Goal: Entertainment & Leisure: Consume media (video, audio)

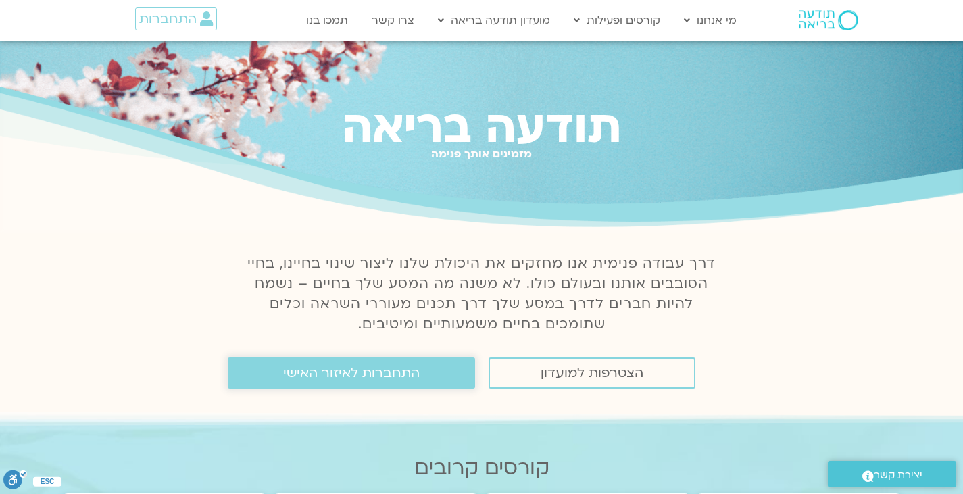
click at [310, 369] on span "התחברות לאיזור האישי" at bounding box center [351, 373] width 137 height 15
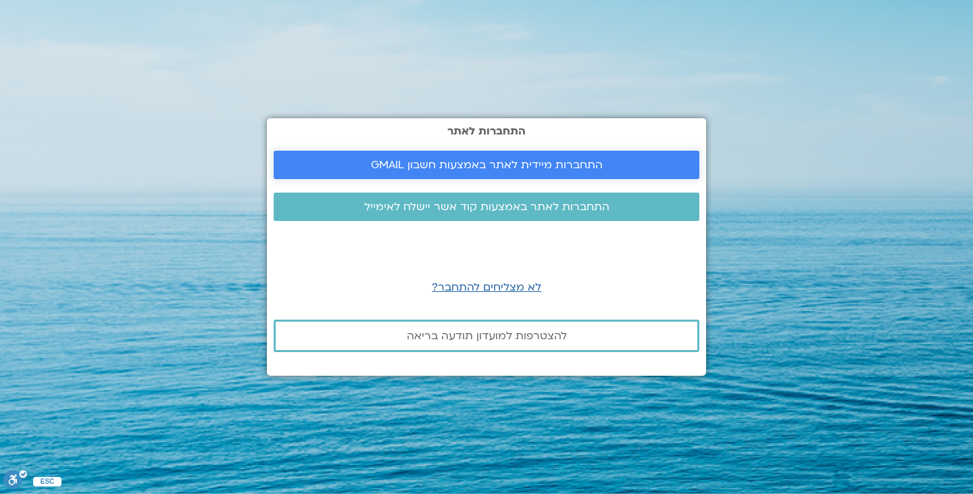
click at [358, 164] on span "התחברות מיידית לאתר באמצעות חשבון GMAIL" at bounding box center [486, 165] width 393 height 12
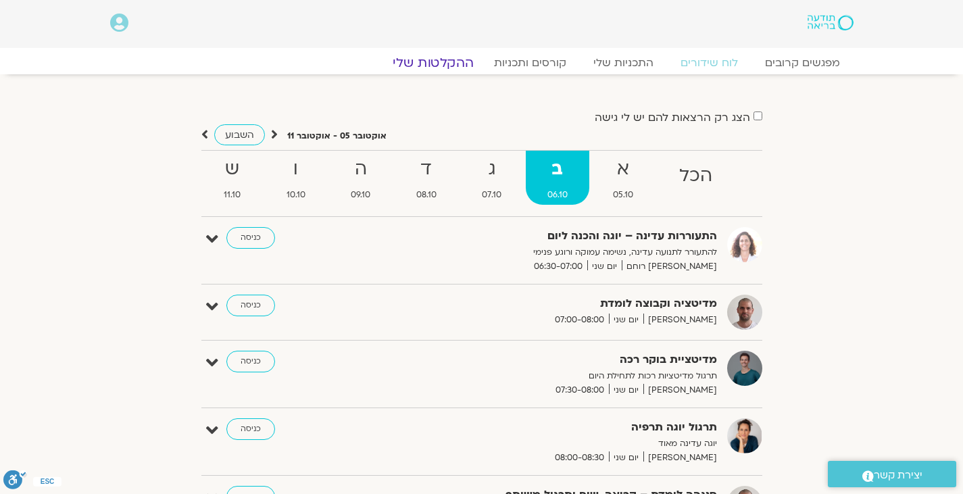
click at [421, 66] on link "ההקלטות שלי" at bounding box center [434, 63] width 114 height 16
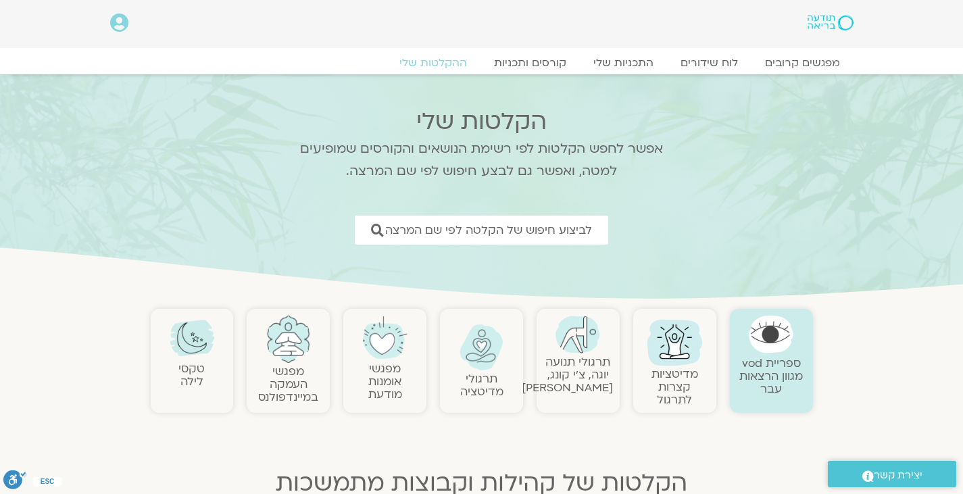
click at [558, 347] on link at bounding box center [578, 335] width 70 height 38
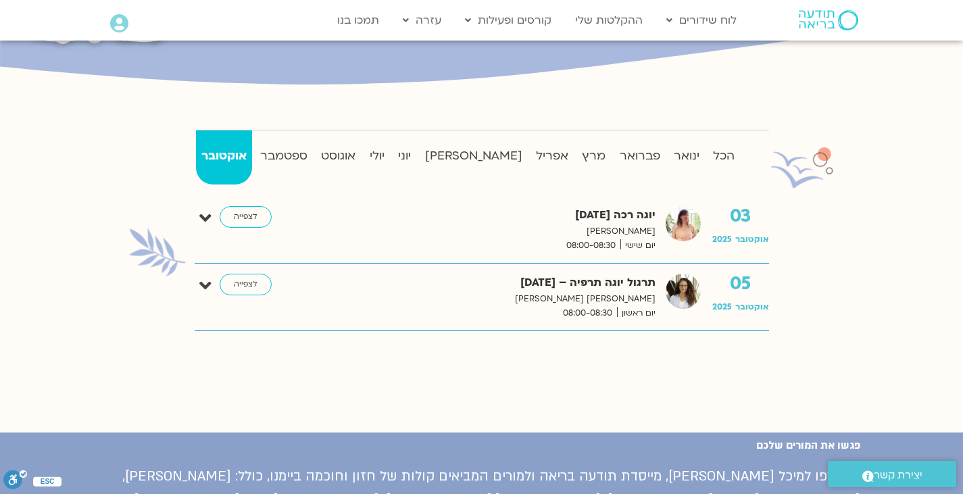
scroll to position [281, 0]
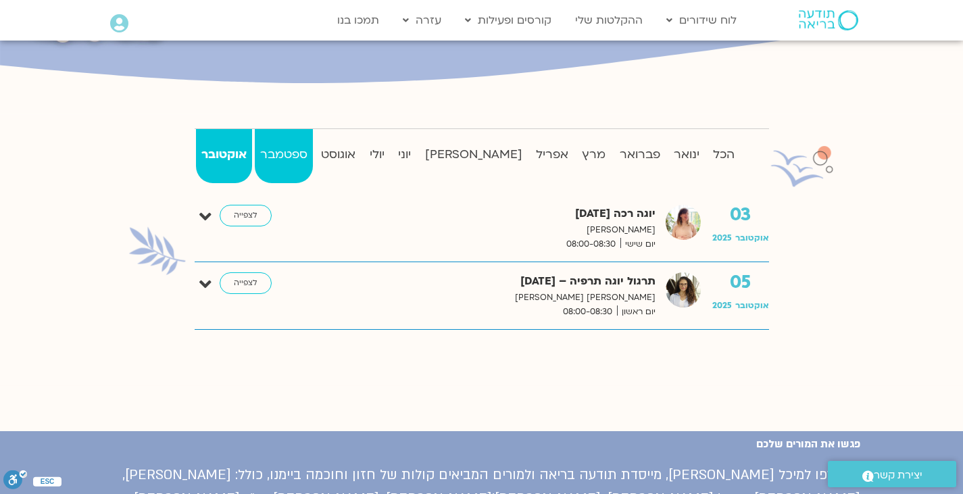
click at [301, 166] on link "ספטמבר" at bounding box center [284, 156] width 58 height 54
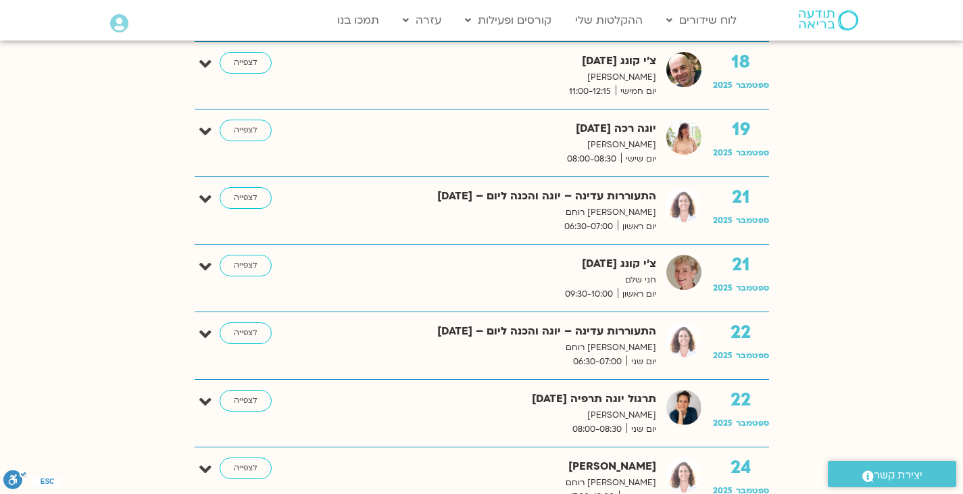
scroll to position [1712, 0]
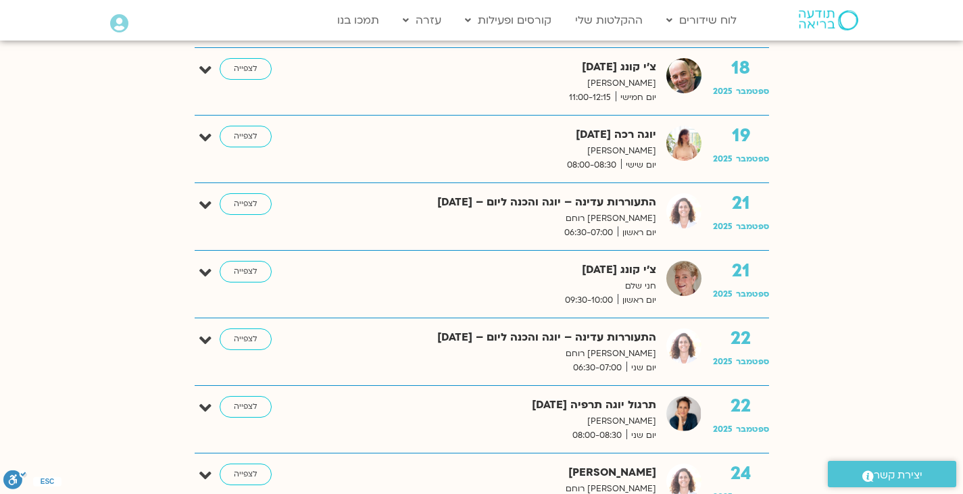
click at [462, 355] on p "[PERSON_NAME] רוחם" at bounding box center [478, 354] width 355 height 14
click at [242, 344] on link "לצפייה" at bounding box center [246, 340] width 52 height 22
